Goal: Transaction & Acquisition: Purchase product/service

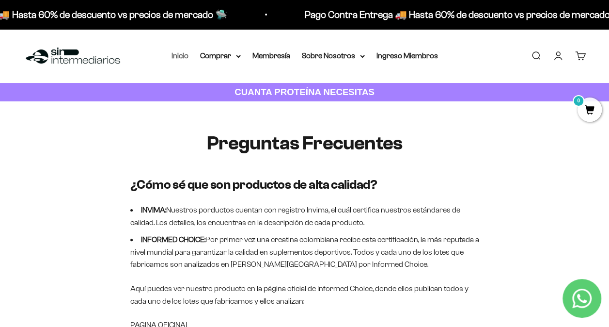
click at [179, 56] on link "Inicio" at bounding box center [180, 55] width 17 height 8
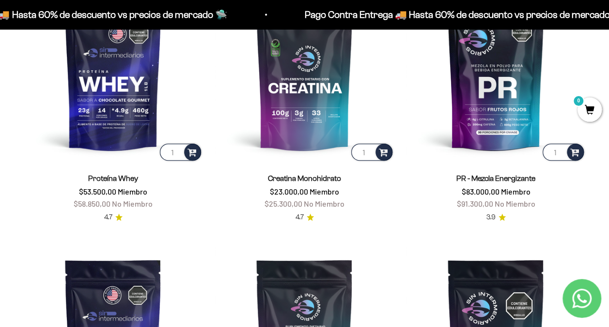
scroll to position [397, 0]
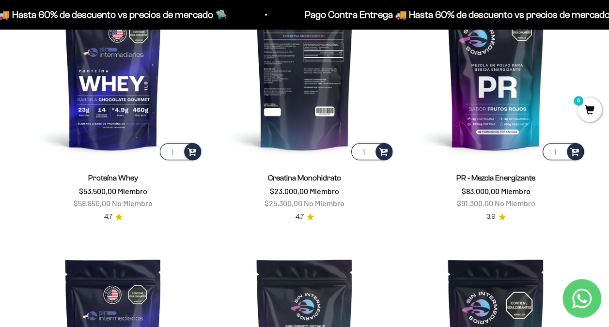
click at [319, 98] on img at bounding box center [305, 72] width 180 height 180
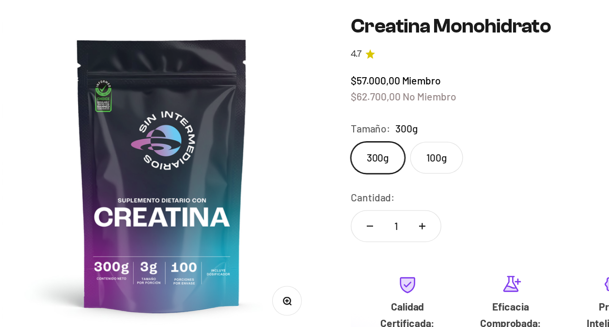
scroll to position [79, 0]
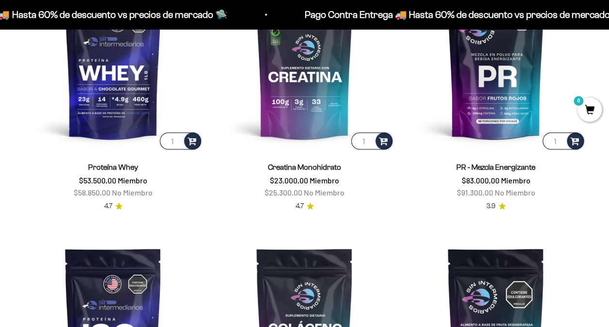
scroll to position [407, 0]
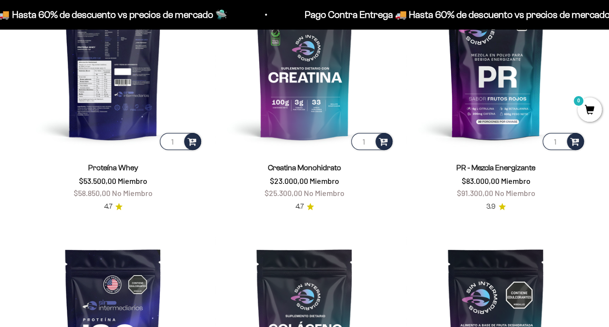
click at [120, 73] on img at bounding box center [113, 62] width 180 height 180
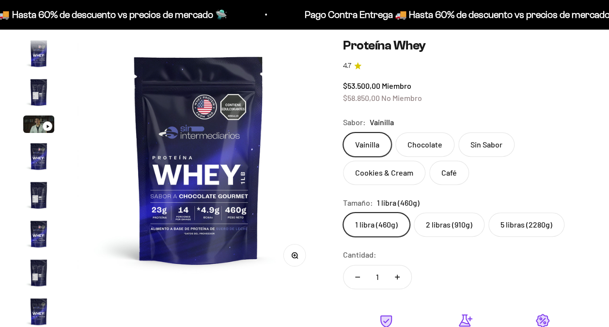
scroll to position [466, 0]
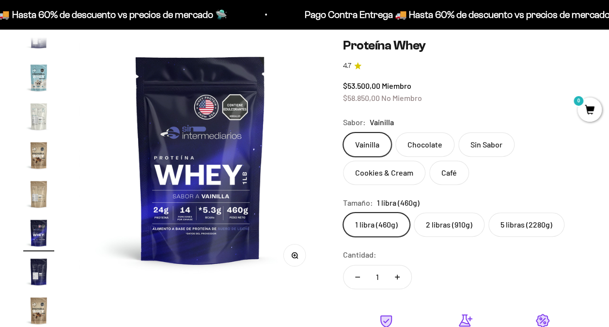
click at [442, 227] on label "2 libras (910g)" at bounding box center [449, 224] width 71 height 24
click at [343, 212] on input "2 libras (910g)" at bounding box center [343, 212] width 0 height 0
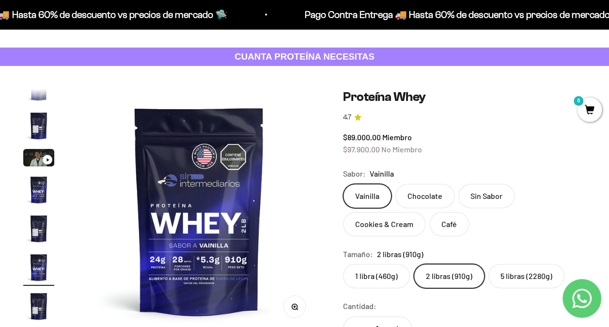
scroll to position [32, 0]
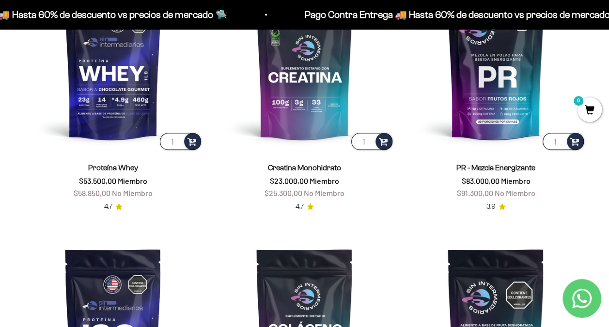
scroll to position [407, 0]
